Goal: Check status: Check status

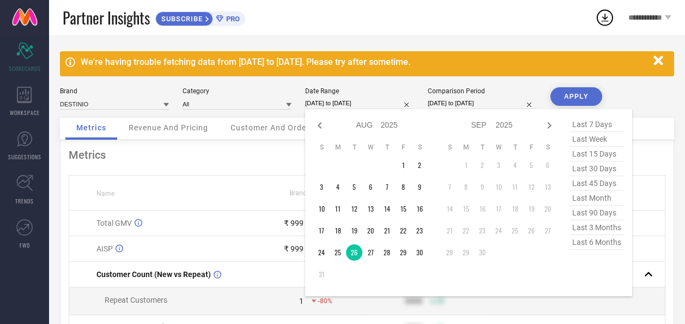
select select "7"
select select "2025"
select select "8"
select select "2025"
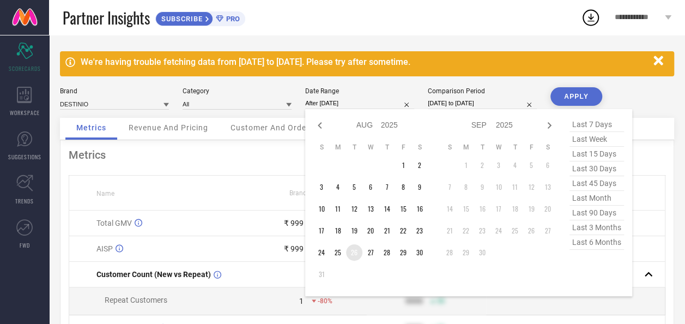
click at [356, 253] on td "26" at bounding box center [354, 252] width 16 height 16
type input "[DATE] to [DATE]"
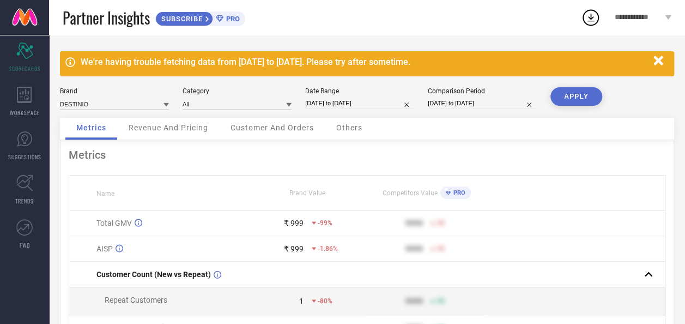
click at [573, 95] on button "APPLY" at bounding box center [577, 96] width 52 height 19
click at [346, 104] on input "[DATE] to [DATE]" at bounding box center [359, 103] width 109 height 11
select select "7"
select select "2025"
select select "8"
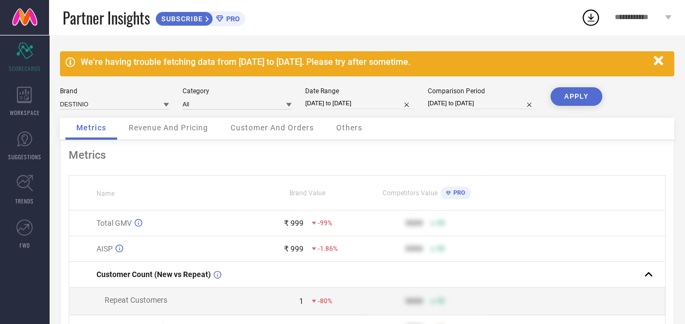
select select "2025"
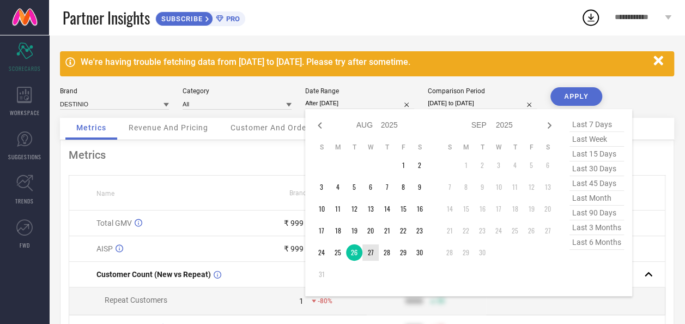
click at [375, 256] on td "27" at bounding box center [371, 252] width 16 height 16
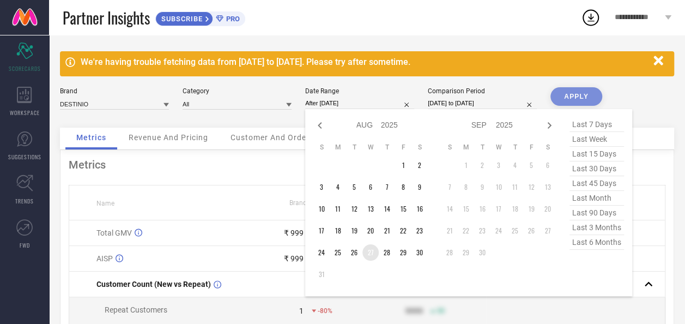
type input "[DATE] to [DATE]"
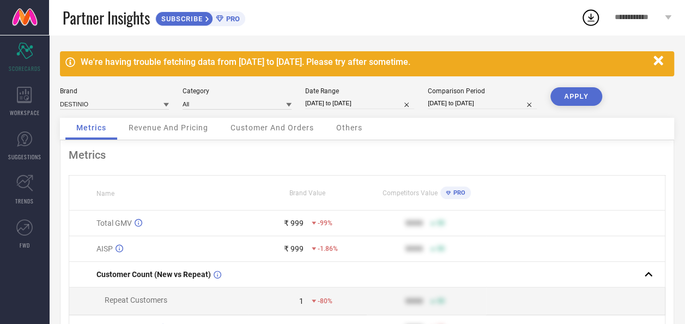
click at [585, 97] on button "APPLY" at bounding box center [577, 96] width 52 height 19
click at [335, 105] on input "[DATE] to [DATE]" at bounding box center [359, 103] width 109 height 11
select select "7"
select select "2025"
select select "8"
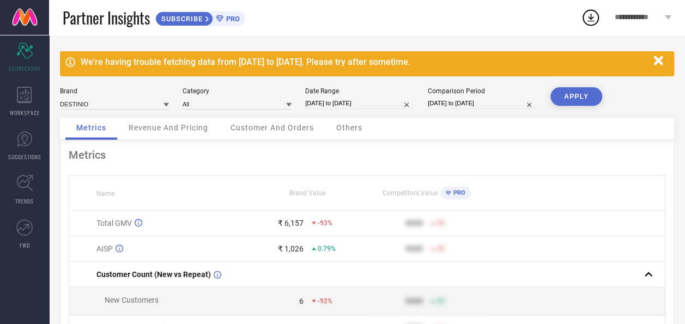
select select "2025"
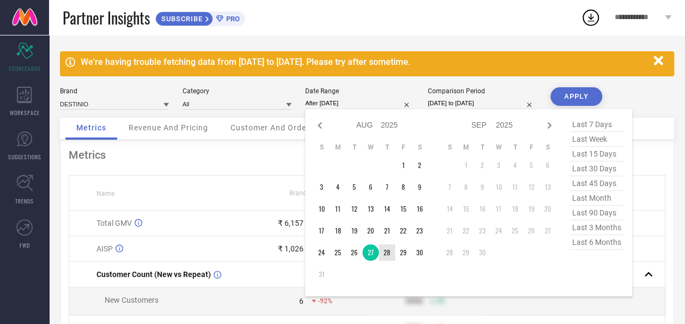
click at [391, 253] on td "28" at bounding box center [387, 252] width 16 height 16
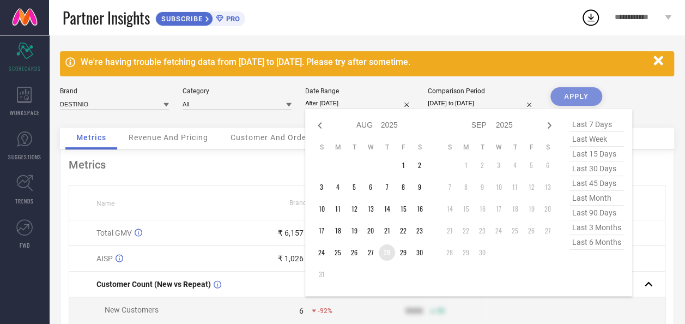
type input "[DATE] to [DATE]"
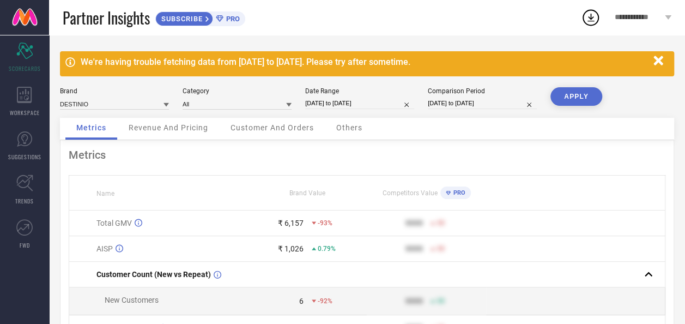
click at [559, 95] on button "APPLY" at bounding box center [577, 96] width 52 height 19
click at [340, 100] on input "[DATE] to [DATE]" at bounding box center [359, 103] width 109 height 11
select select "7"
select select "2025"
select select "8"
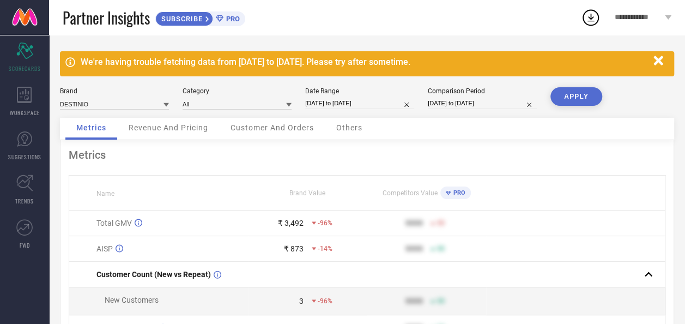
select select "2025"
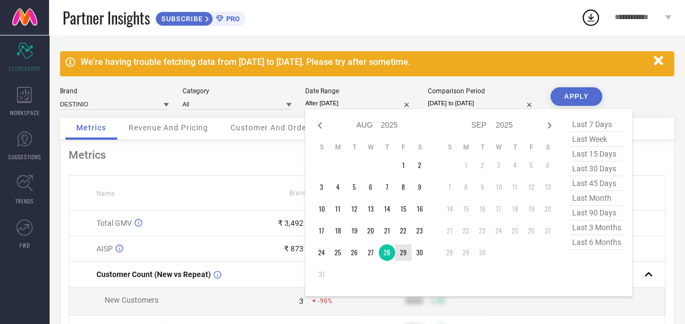
click at [400, 252] on td "29" at bounding box center [403, 252] width 16 height 16
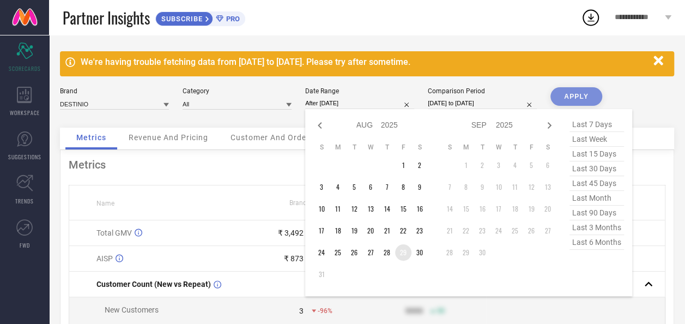
type input "[DATE] to [DATE]"
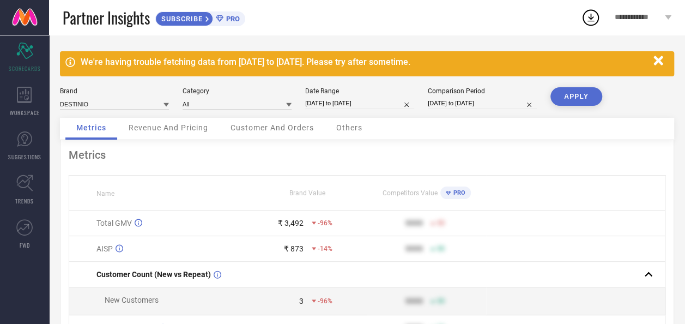
click at [585, 93] on button "APPLY" at bounding box center [577, 96] width 52 height 19
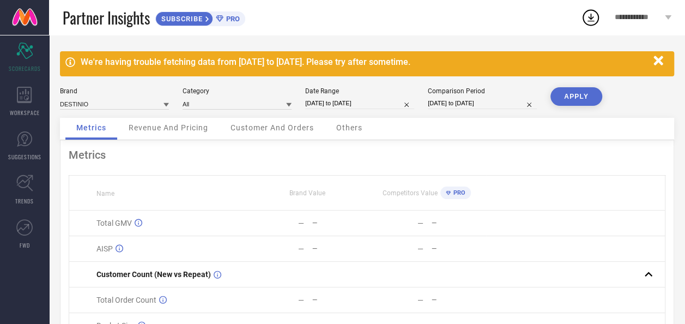
click at [358, 104] on input "[DATE] to [DATE]" at bounding box center [359, 103] width 109 height 11
select select "7"
select select "2025"
select select "8"
select select "2025"
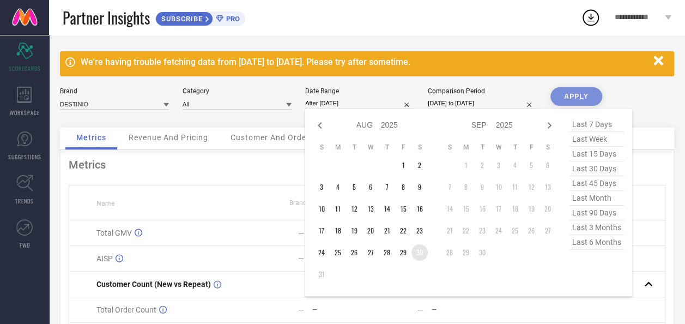
click at [420, 255] on td "30" at bounding box center [420, 252] width 16 height 16
type input "[DATE] to [DATE]"
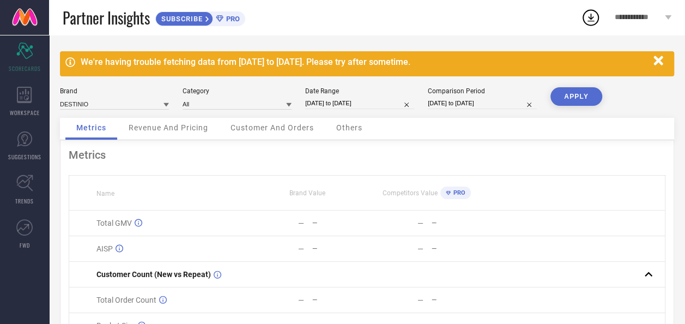
click at [575, 98] on button "APPLY" at bounding box center [577, 96] width 52 height 19
click at [659, 59] on icon "button" at bounding box center [658, 60] width 9 height 9
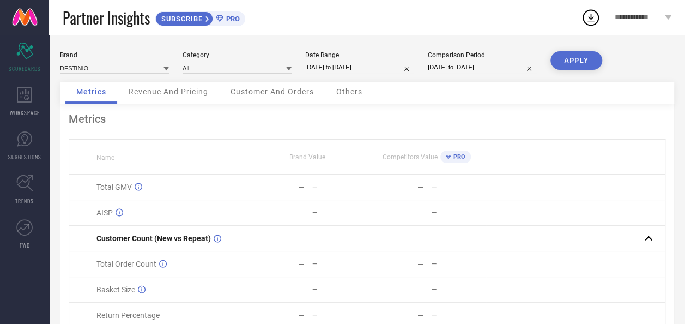
click at [340, 71] on input "[DATE] to [DATE]" at bounding box center [359, 67] width 109 height 11
select select "7"
select select "2025"
select select "8"
select select "2025"
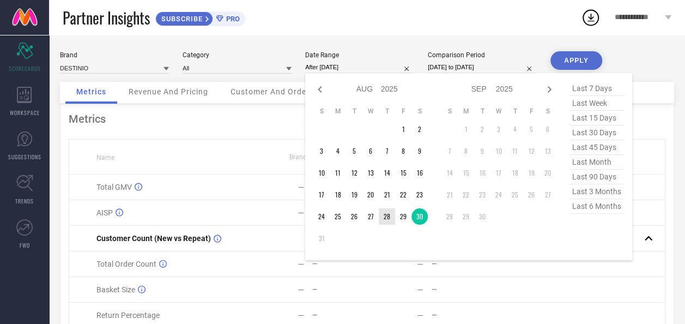
click at [387, 216] on td "28" at bounding box center [387, 216] width 16 height 16
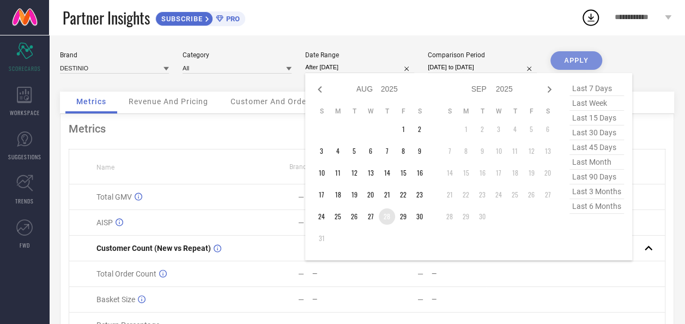
type input "[DATE] to [DATE]"
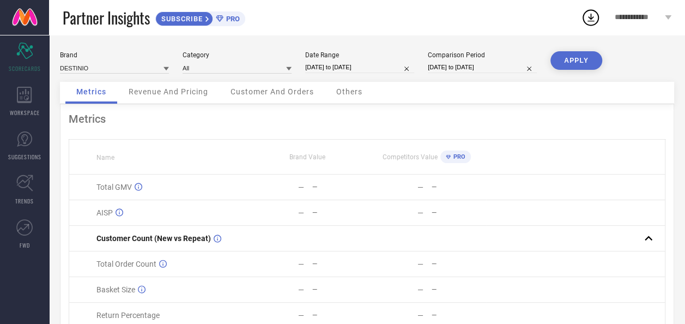
click at [567, 63] on button "APPLY" at bounding box center [577, 60] width 52 height 19
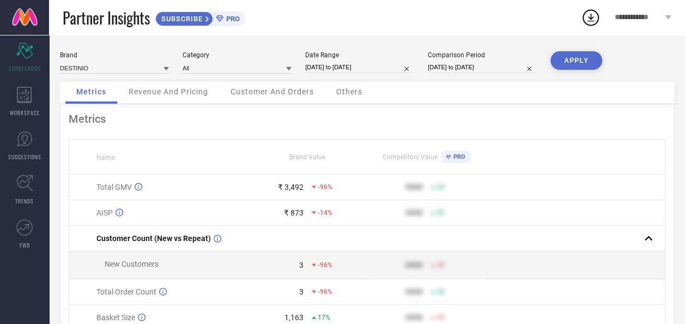
click at [351, 67] on input "[DATE] to [DATE]" at bounding box center [359, 67] width 109 height 11
select select "7"
select select "2025"
select select "8"
select select "2025"
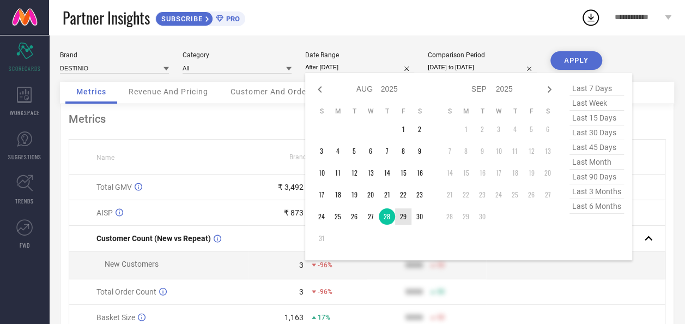
click at [404, 219] on td "29" at bounding box center [403, 216] width 16 height 16
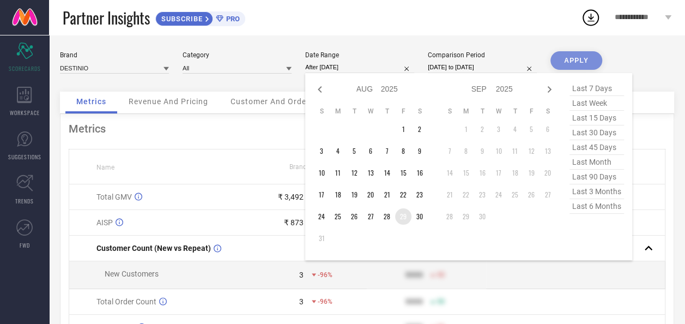
type input "[DATE] to [DATE]"
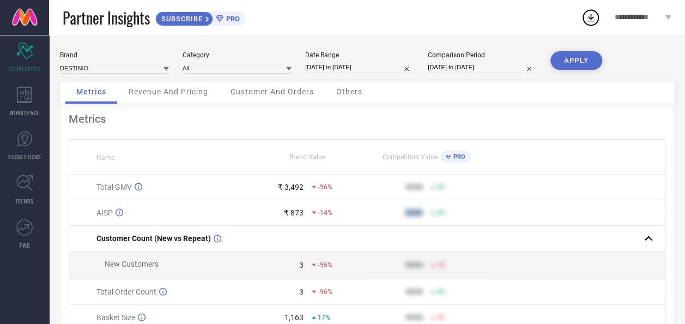
click at [401, 219] on td "9999 50" at bounding box center [426, 213] width 119 height 26
drag, startPoint x: 401, startPoint y: 219, endPoint x: 576, endPoint y: 58, distance: 237.7
click at [576, 58] on button "APPLY" at bounding box center [577, 60] width 52 height 19
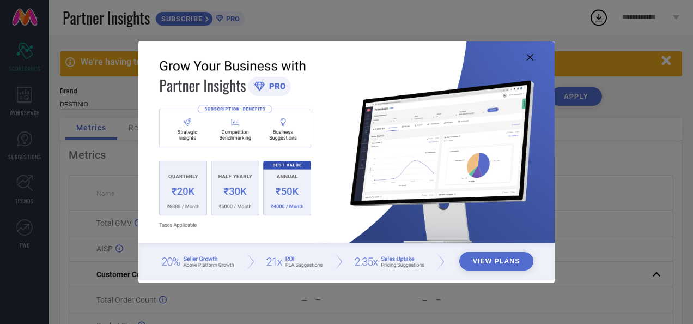
click at [532, 59] on icon at bounding box center [530, 57] width 7 height 7
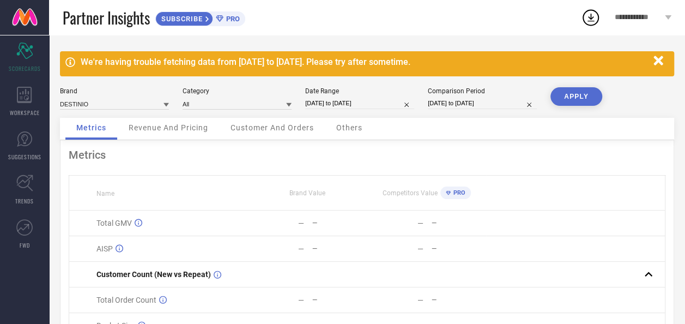
click at [363, 105] on input "[DATE] to [DATE]" at bounding box center [359, 103] width 109 height 11
select select "7"
select select "2025"
select select "8"
select select "2025"
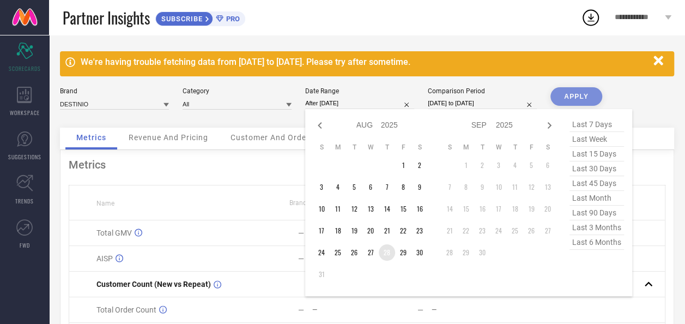
click at [389, 255] on td "28" at bounding box center [387, 252] width 16 height 16
type input "[DATE] to [DATE]"
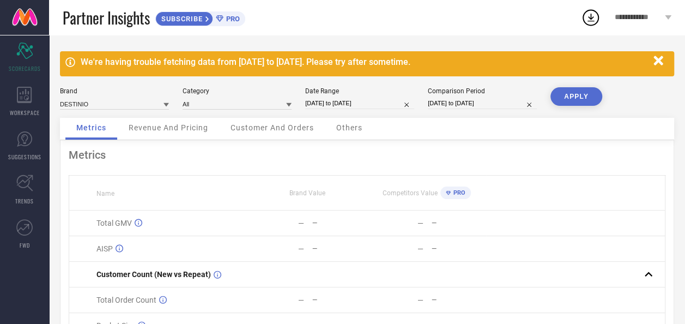
click at [578, 98] on button "APPLY" at bounding box center [577, 96] width 52 height 19
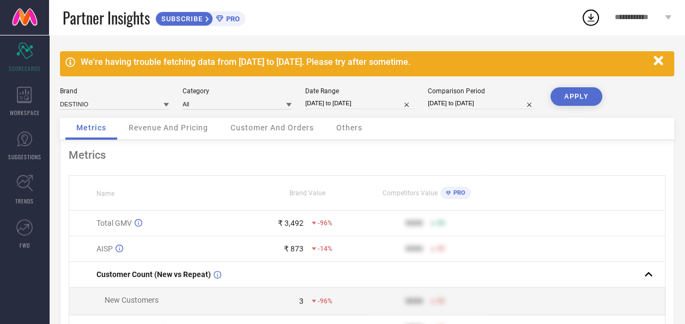
select select "7"
select select "2025"
select select "8"
select select "2025"
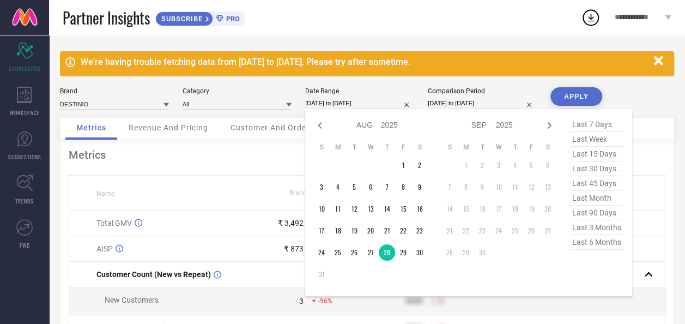
click at [352, 106] on input "[DATE] to [DATE]" at bounding box center [359, 103] width 109 height 11
click at [403, 254] on td "29" at bounding box center [403, 252] width 16 height 16
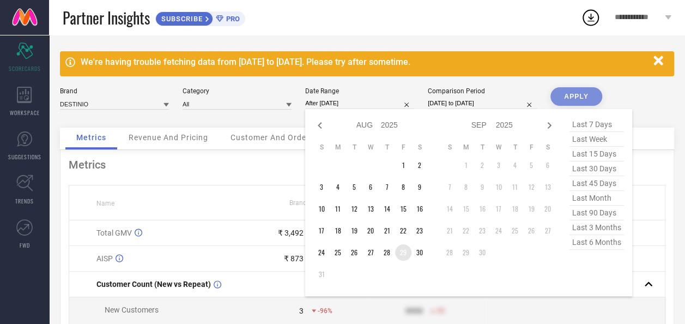
type input "[DATE] to [DATE]"
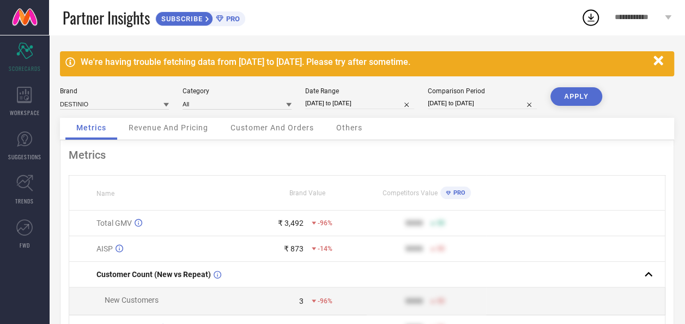
click at [593, 97] on button "APPLY" at bounding box center [577, 96] width 52 height 19
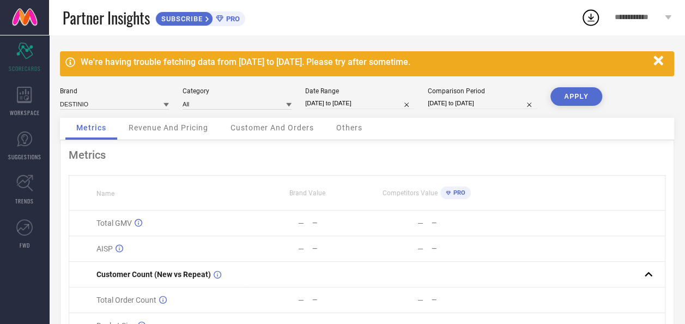
click at [359, 106] on input "[DATE] to [DATE]" at bounding box center [359, 103] width 109 height 11
select select "7"
select select "2025"
select select "8"
select select "2025"
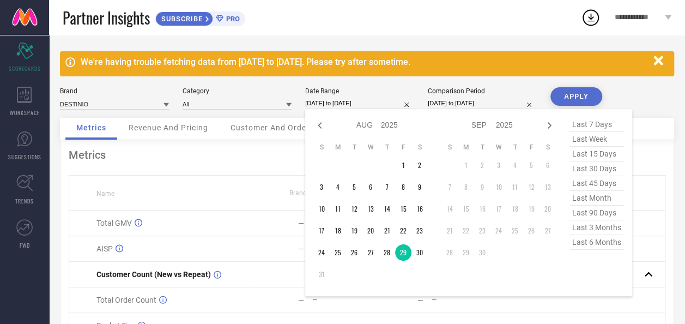
click at [113, 81] on div "We're having trouble fetching data from 28 Aug 2025 to 30 Aug 2025. Please try …" at bounding box center [367, 234] width 636 height 399
